Goal: Task Accomplishment & Management: Use online tool/utility

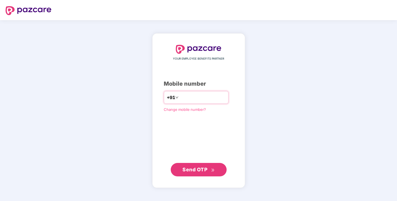
click at [183, 100] on input "number" at bounding box center [203, 97] width 46 height 9
type input "**********"
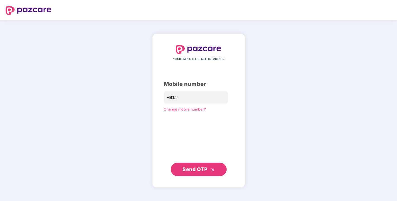
click at [189, 164] on button "Send OTP" at bounding box center [199, 168] width 56 height 13
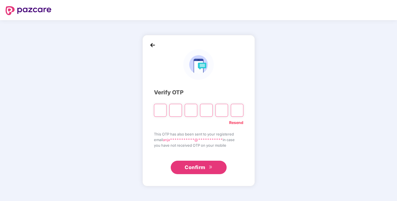
type input "*"
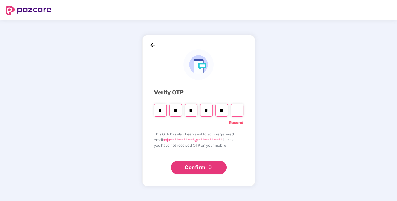
type input "*"
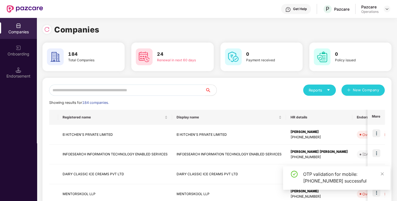
click at [92, 89] on input "text" at bounding box center [127, 89] width 156 height 11
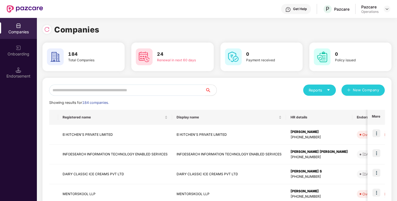
click at [119, 92] on input "text" at bounding box center [127, 89] width 156 height 11
click at [104, 90] on input "text" at bounding box center [127, 89] width 156 height 11
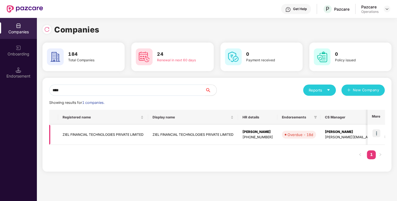
type input "****"
click at [377, 132] on img at bounding box center [376, 133] width 8 height 8
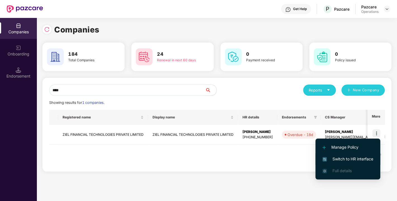
click at [347, 156] on span "Switch to HR interface" at bounding box center [347, 159] width 51 height 6
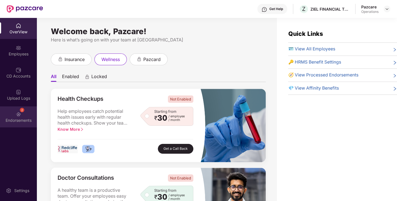
click at [20, 116] on img at bounding box center [19, 114] width 6 height 6
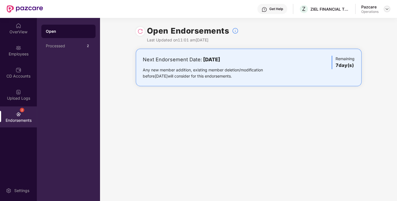
click at [388, 10] on img at bounding box center [387, 9] width 4 height 4
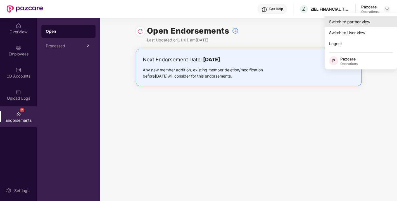
click at [343, 23] on div "Switch to partner view" at bounding box center [361, 21] width 73 height 11
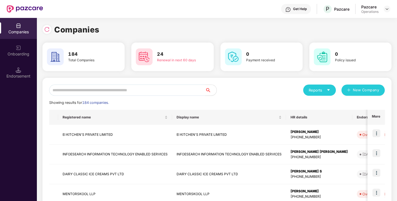
click at [94, 89] on input "text" at bounding box center [127, 89] width 156 height 11
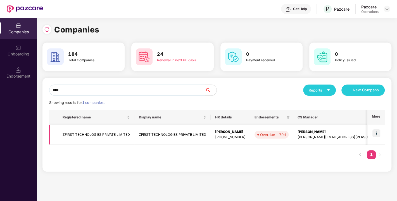
type input "****"
click at [379, 132] on img at bounding box center [376, 133] width 8 height 8
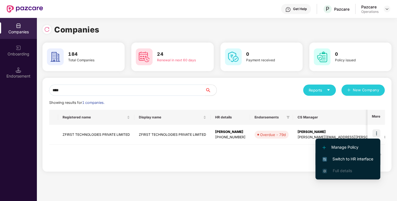
click at [348, 157] on span "Switch to HR interface" at bounding box center [347, 159] width 51 height 6
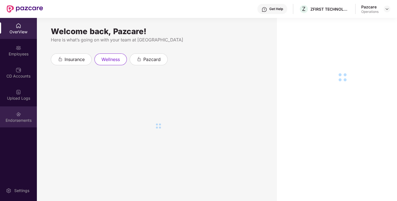
click at [13, 116] on div "Endorsements" at bounding box center [18, 116] width 37 height 21
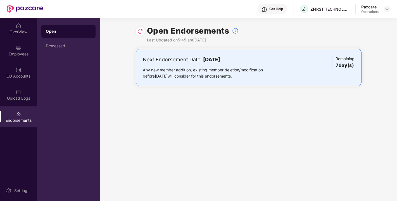
click at [386, 12] on div "Pazcare Operations" at bounding box center [375, 9] width 29 height 10
click at [388, 10] on img at bounding box center [387, 9] width 4 height 4
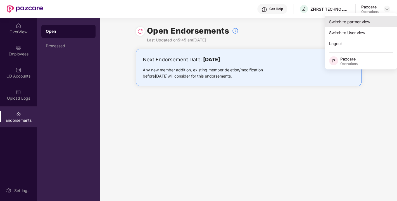
click at [355, 20] on div "Switch to partner view" at bounding box center [361, 21] width 73 height 11
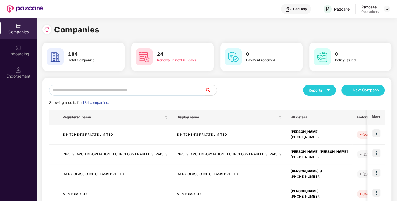
click at [146, 87] on input "text" at bounding box center [127, 89] width 156 height 11
click at [128, 85] on input "text" at bounding box center [127, 89] width 156 height 11
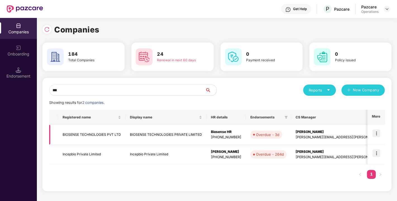
type input "***"
click at [380, 132] on img at bounding box center [376, 133] width 8 height 8
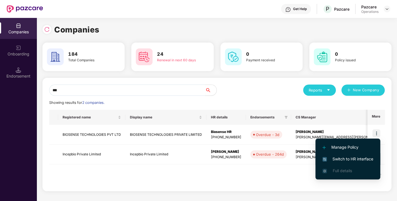
click at [352, 155] on li "Switch to HR interface" at bounding box center [347, 159] width 65 height 12
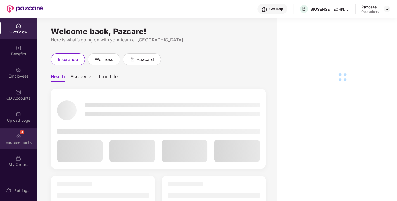
click at [15, 137] on div "4 Endorsements" at bounding box center [18, 138] width 37 height 21
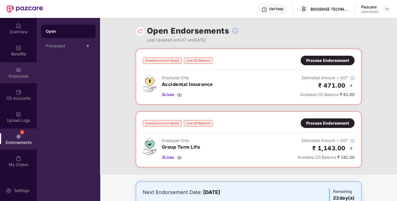
click at [21, 72] on div "Employees" at bounding box center [18, 72] width 37 height 21
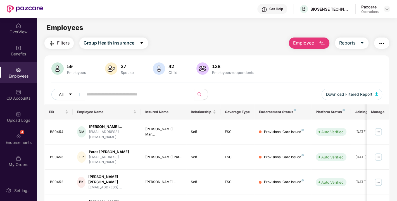
click at [64, 42] on span "Filters" at bounding box center [63, 42] width 13 height 7
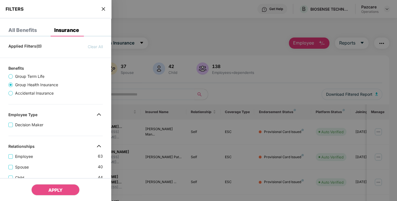
click at [30, 77] on span "Group Term Life" at bounding box center [30, 76] width 34 height 6
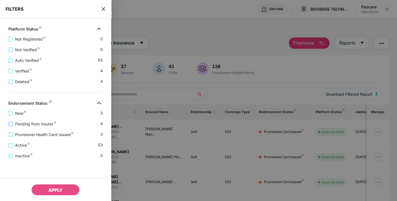
click at [34, 123] on span "Pending from Insurer" at bounding box center [36, 124] width 46 height 6
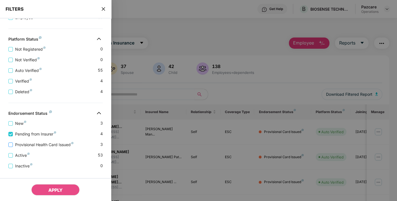
click at [37, 144] on span "Provisional Health Card Issued" at bounding box center [44, 144] width 63 height 6
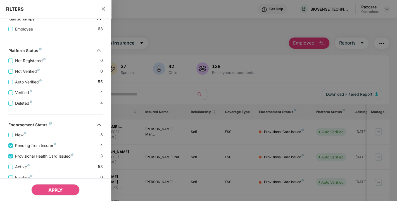
click at [100, 8] on div "FILTERS" at bounding box center [55, 9] width 111 height 18
click at [102, 9] on icon "close" at bounding box center [103, 9] width 4 height 4
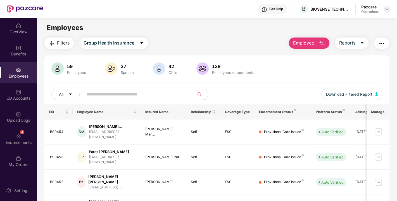
click at [390, 7] on div at bounding box center [387, 9] width 7 height 7
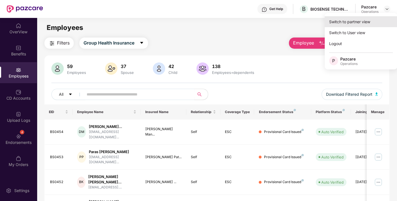
click at [360, 16] on div "Switch to partner view" at bounding box center [361, 21] width 73 height 11
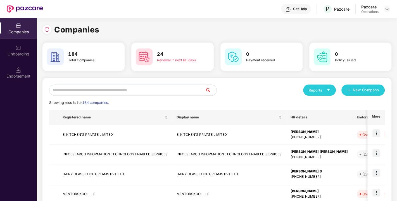
click at [125, 85] on input "text" at bounding box center [127, 89] width 156 height 11
paste input "**********"
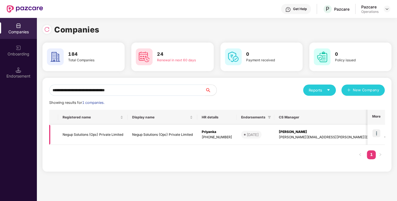
type input "**********"
click at [374, 132] on img at bounding box center [376, 133] width 8 height 8
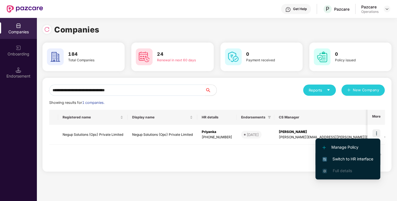
click at [346, 160] on span "Switch to HR interface" at bounding box center [347, 159] width 51 height 6
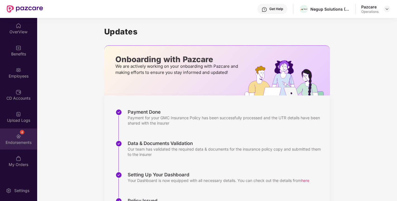
click at [14, 140] on div "Endorsements" at bounding box center [18, 142] width 37 height 6
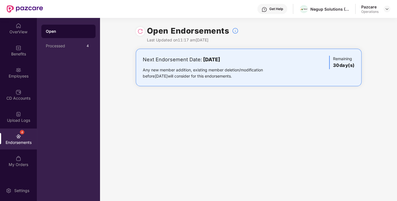
click at [138, 29] on img at bounding box center [140, 32] width 6 height 6
click at [384, 10] on div at bounding box center [387, 9] width 7 height 7
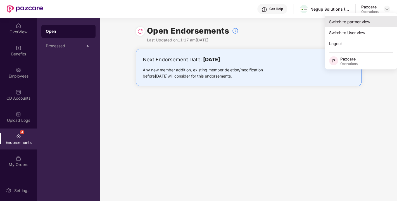
click at [350, 21] on div "Switch to partner view" at bounding box center [361, 21] width 73 height 11
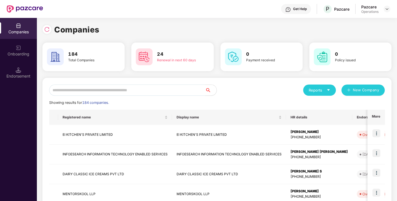
click at [137, 91] on input "text" at bounding box center [127, 89] width 156 height 11
click at [131, 90] on input "text" at bounding box center [127, 89] width 156 height 11
click at [82, 91] on input "text" at bounding box center [127, 89] width 156 height 11
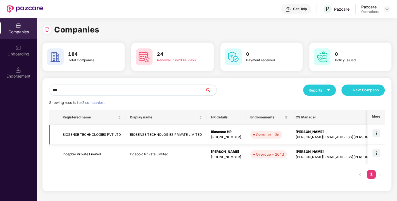
type input "***"
click at [377, 133] on img at bounding box center [376, 133] width 8 height 8
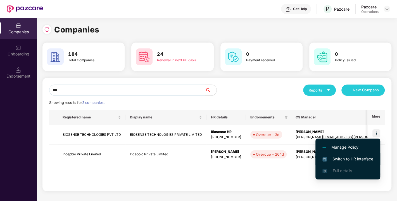
click at [346, 154] on li "Switch to HR interface" at bounding box center [347, 159] width 65 height 12
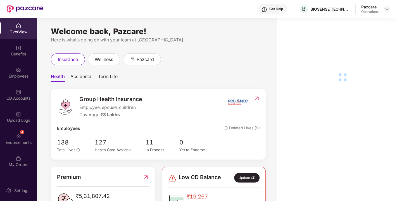
click at [22, 141] on div "Endorsements" at bounding box center [18, 142] width 37 height 6
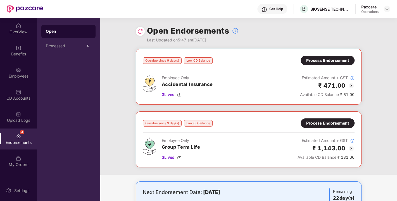
click at [141, 29] on img at bounding box center [140, 32] width 6 height 6
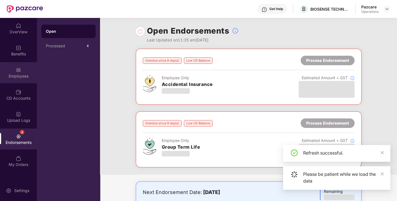
click at [20, 67] on img at bounding box center [19, 70] width 6 height 6
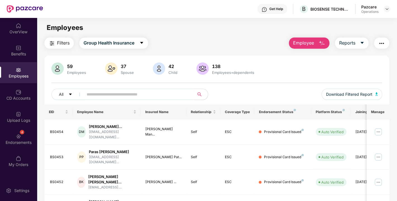
click at [61, 44] on span "Filters" at bounding box center [63, 42] width 13 height 7
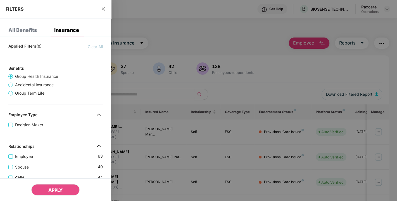
scroll to position [172, 0]
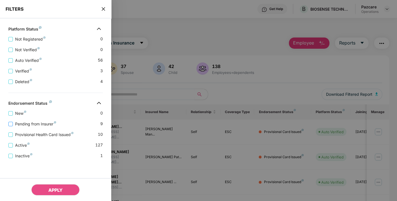
click at [26, 123] on span "Pending from Insurer" at bounding box center [36, 124] width 46 height 6
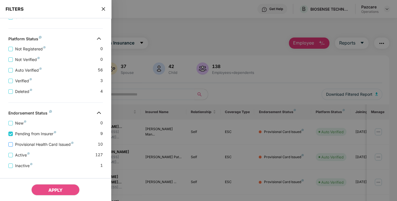
click at [37, 144] on span "Provisional Health Card Issued" at bounding box center [44, 144] width 63 height 6
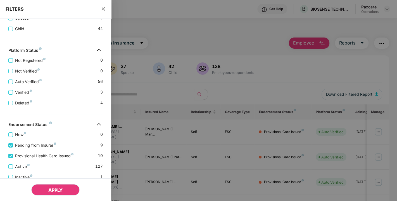
click at [52, 188] on span "APPLY" at bounding box center [55, 190] width 14 height 6
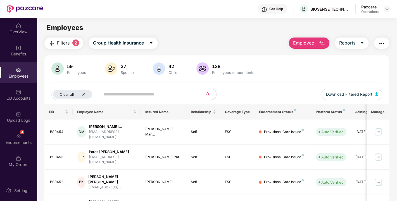
click at [356, 73] on div "59 Employees 37 Spouse 42 Child [DEMOGRAPHIC_DATA] Employees+dependents" at bounding box center [216, 68] width 331 height 13
click at [358, 75] on div "59 Employees 37 Spouse 42 Child [DEMOGRAPHIC_DATA] Employees+dependents" at bounding box center [216, 68] width 331 height 13
click at [378, 94] on img "button" at bounding box center [376, 93] width 3 height 3
click at [383, 44] on img "button" at bounding box center [381, 43] width 7 height 7
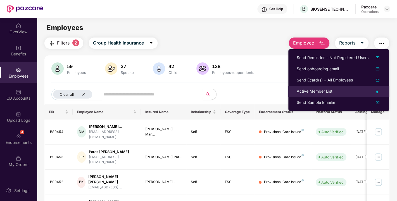
click at [333, 90] on div "Active Member List" at bounding box center [339, 91] width 84 height 6
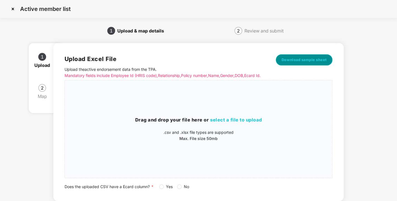
click at [300, 61] on span "Download sample sheet" at bounding box center [304, 60] width 45 height 6
